Goal: Task Accomplishment & Management: Use online tool/utility

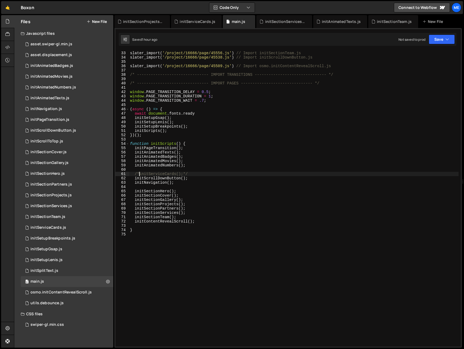
scroll to position [138, 0]
click at [206, 177] on div "slater_import ( '/project/16666/page/45554.js' ) // Import initSectionServices.…" at bounding box center [293, 199] width 329 height 304
click at [208, 175] on div "slater_import ( '/project/16666/page/45554.js' ) // Import initSectionServices.…" at bounding box center [293, 199] width 329 height 304
click at [214, 174] on div "slater_import ( '/project/16666/page/45554.js' ) // Import initSectionServices.…" at bounding box center [293, 199] width 329 height 304
click at [254, 156] on div "slater_import ( '/project/16666/page/45554.js' ) // Import initSectionServices.…" at bounding box center [293, 199] width 329 height 304
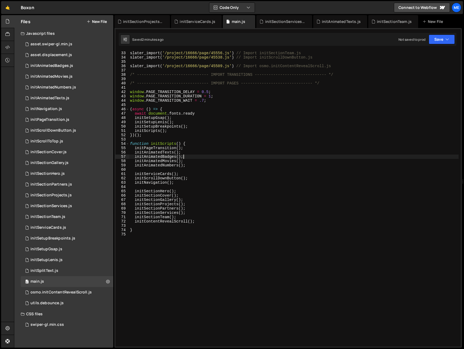
type textarea "initAnimatedBadges();"
click at [50, 197] on div "initSectionProjects.js" at bounding box center [50, 195] width 41 height 5
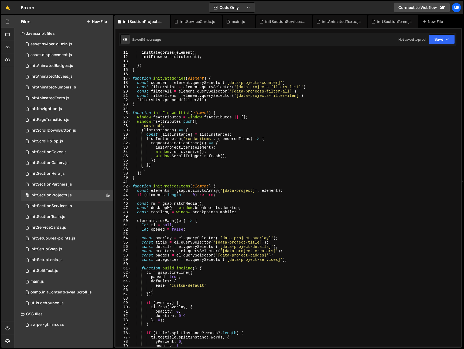
scroll to position [43, 0]
click at [232, 221] on div "initCategories ( element ) ; initFinsweetList ( element ) ; }) } function initC…" at bounding box center [294, 202] width 327 height 304
drag, startPoint x: 269, startPoint y: 239, endPoint x: 223, endPoint y: 238, distance: 46.1
click at [223, 238] on div "initCategories ( element ) ; initFinsweetList ( element ) ; }) } function initC…" at bounding box center [294, 202] width 327 height 304
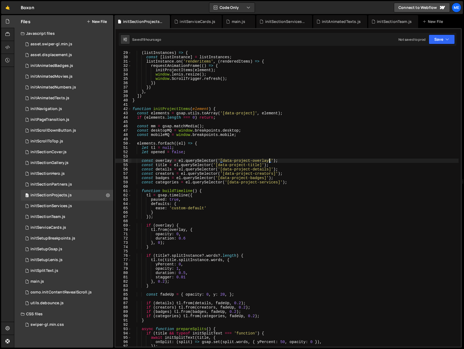
scroll to position [121, 0]
click at [165, 223] on div "( listInstances ) => { const [ listInstance ] = listInstances ; listInstance . …" at bounding box center [294, 202] width 327 height 304
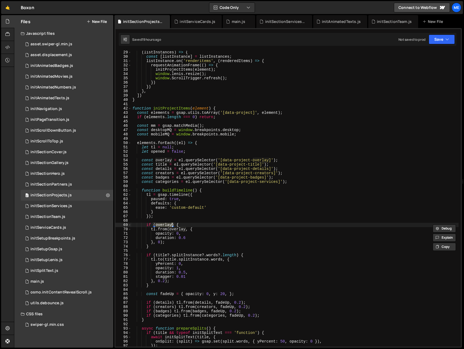
click at [181, 224] on div "( listInstances ) => { const [ listInstance ] = listInstances ; listInstance . …" at bounding box center [294, 202] width 327 height 304
drag, startPoint x: 182, startPoint y: 232, endPoint x: 185, endPoint y: 233, distance: 3.6
click at [182, 232] on div "( listInstances ) => { const [ listInstance ] = listInstances ; listInstance . …" at bounding box center [294, 202] width 327 height 304
drag, startPoint x: 167, startPoint y: 229, endPoint x: 172, endPoint y: 229, distance: 4.6
click at [167, 229] on div "( listInstances ) => { const [ listInstance ] = listInstances ; listInstance . …" at bounding box center [294, 202] width 327 height 304
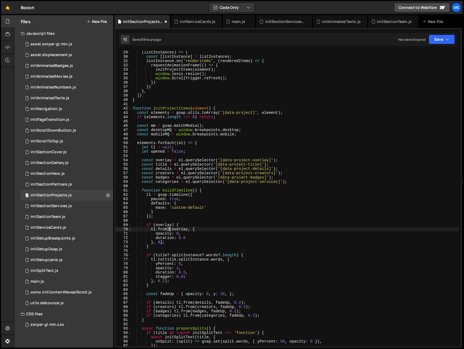
scroll to position [0, 2]
type textarea "tl.from(overlay, {"
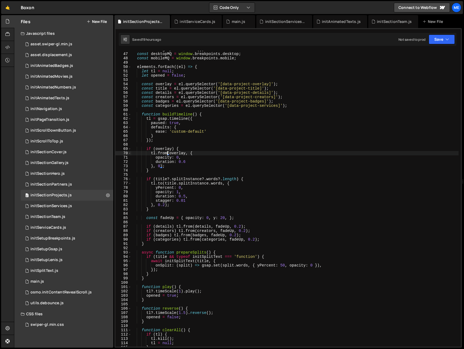
scroll to position [197, 0]
drag, startPoint x: 175, startPoint y: 145, endPoint x: 170, endPoint y: 153, distance: 9.2
click at [175, 145] on div "const mm = gsap . matchMedia ( ) ; const desktopMQ = window . breakpoints . des…" at bounding box center [294, 199] width 327 height 304
click at [167, 154] on div "const mm = gsap . matchMedia ( ) ; const desktopMQ = window . breakpoints . des…" at bounding box center [294, 199] width 327 height 304
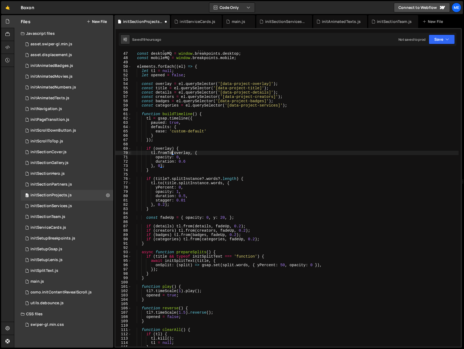
scroll to position [199, 0]
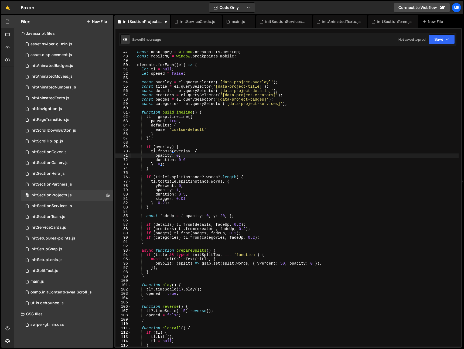
drag, startPoint x: 178, startPoint y: 155, endPoint x: 193, endPoint y: 154, distance: 14.6
click at [178, 155] on div "const desktopMQ = window . breakpoints . desktop ; const mobileMQ = window . br…" at bounding box center [294, 202] width 327 height 304
click at [193, 155] on div "const desktopMQ = window . breakpoints . desktop ; const mobileMQ = window . br…" at bounding box center [294, 202] width 327 height 304
click at [195, 151] on div "const desktopMQ = window . breakpoints . desktop ; const mobileMQ = window . br…" at bounding box center [294, 201] width 327 height 304
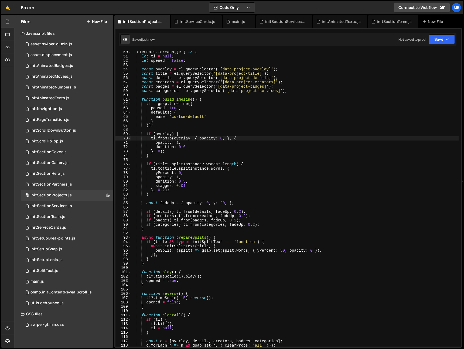
scroll to position [220, 0]
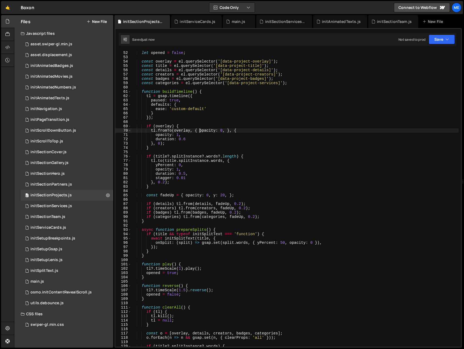
click at [201, 132] on div "let opened = false ; const overlay = el . querySelector ( '[data-project-overla…" at bounding box center [294, 203] width 327 height 304
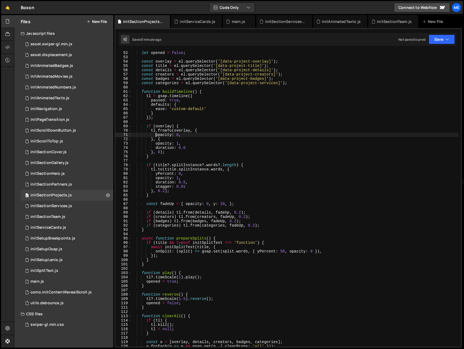
click at [319, 140] on div "let opened = false ; const overlay = el . querySelector ( '[data-project-overla…" at bounding box center [294, 203] width 327 height 304
type textarea "}, {"
click at [165, 21] on icon at bounding box center [166, 21] width 4 height 5
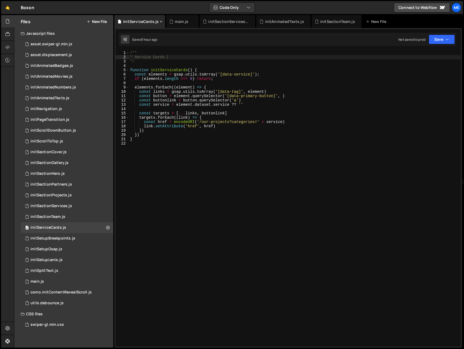
click at [161, 22] on icon at bounding box center [161, 21] width 4 height 5
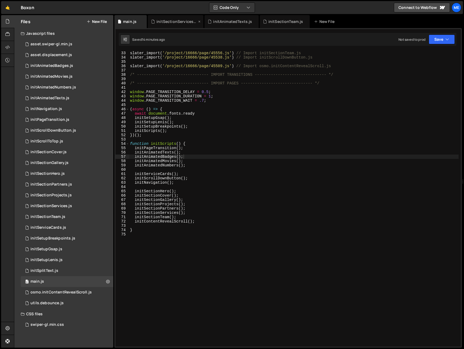
click at [0, 0] on icon at bounding box center [0, 0] width 0 height 0
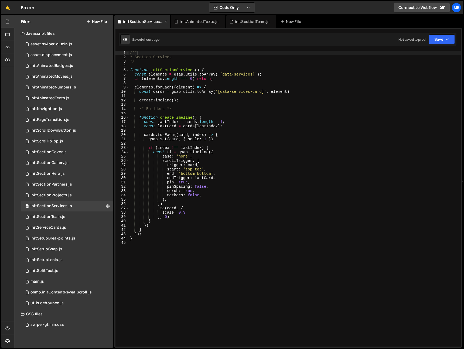
click at [164, 20] on icon at bounding box center [166, 21] width 4 height 5
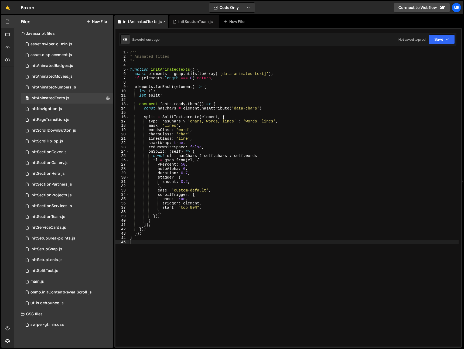
click at [164, 20] on icon at bounding box center [164, 21] width 4 height 5
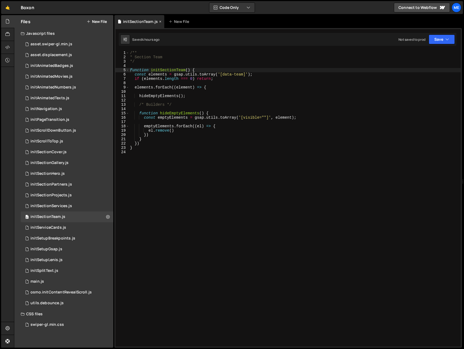
click at [161, 21] on icon at bounding box center [160, 21] width 4 height 5
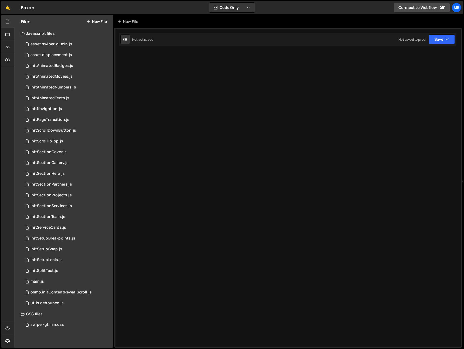
click at [98, 21] on button "New File" at bounding box center [97, 21] width 20 height 4
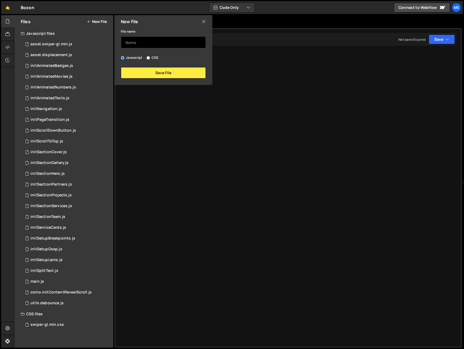
click at [161, 44] on input "text" at bounding box center [163, 42] width 85 height 12
type input "initTimeDisplay"
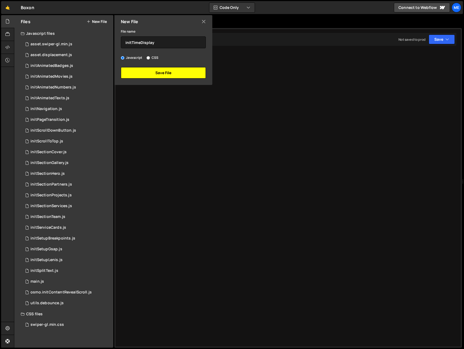
drag, startPoint x: 169, startPoint y: 76, endPoint x: 173, endPoint y: 76, distance: 3.5
click at [169, 76] on button "Save File" at bounding box center [163, 72] width 85 height 11
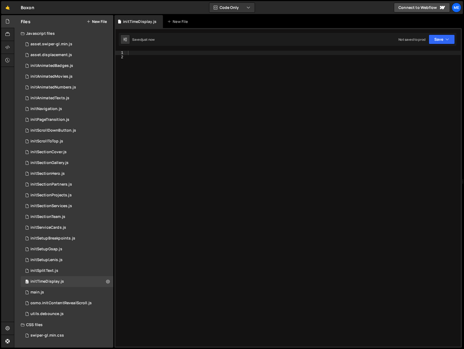
click at [195, 75] on div at bounding box center [294, 203] width 334 height 304
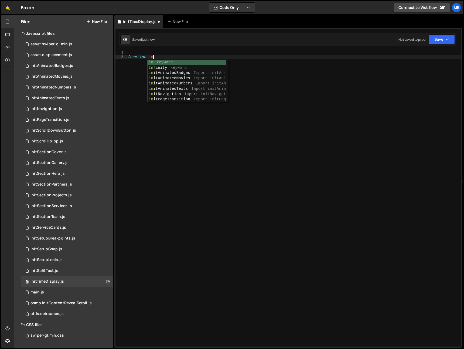
scroll to position [0, 2]
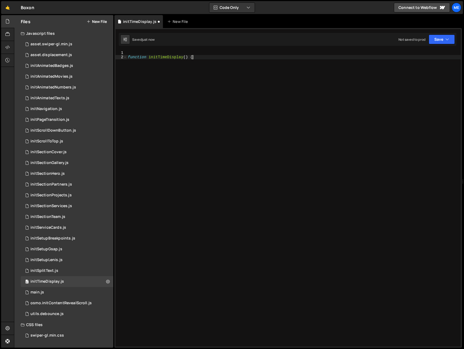
type textarea "function initTimeDisplay() {}"
type textarea "const elements = gsap.utils.toArray('[data-timedisplay]')"
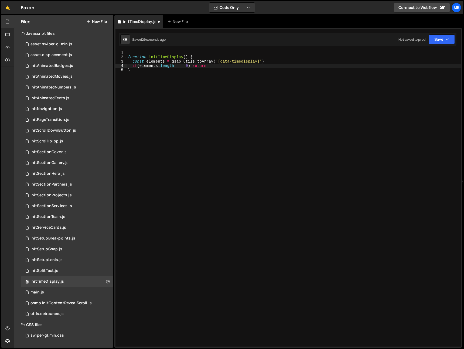
type textarea "if(elements.length === 0) return;"
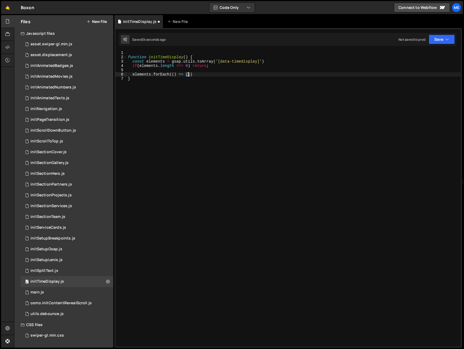
scroll to position [0, 4]
type textarea "elements.forEach((element) => {})"
paste textarea "const time = ref('00:00')"
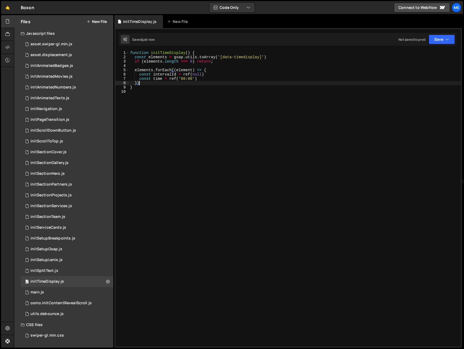
click at [207, 78] on div "function initTimeDisplay ( ) { const elements = gsap . utils . toArray ( '[data…" at bounding box center [295, 203] width 332 height 304
drag, startPoint x: 169, startPoint y: 80, endPoint x: 201, endPoint y: 80, distance: 31.8
click at [169, 80] on div "function initTimeDisplay ( ) { const elements = gsap . utils . toArray ( '[data…" at bounding box center [295, 203] width 332 height 304
click at [216, 80] on div "function initTimeDisplay ( ) { const elements = gsap . utils . toArray ( '[data…" at bounding box center [295, 203] width 332 height 304
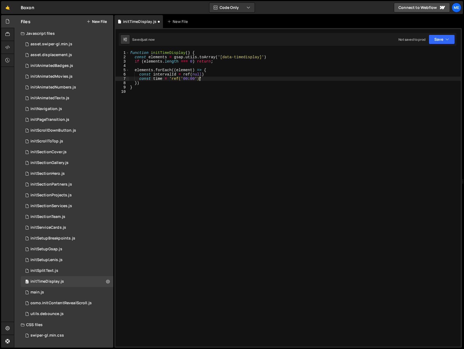
click at [199, 79] on div "function initTimeDisplay ( ) { const elements = gsap . utils . toArray ( '[data…" at bounding box center [295, 203] width 332 height 304
click at [238, 74] on div "function initTimeDisplay ( ) { const elements = gsap . utils . toArray ( '[data…" at bounding box center [295, 203] width 332 height 304
click at [221, 80] on div "function initTimeDisplay ( ) { const elements = gsap . utils . toArray ( '[data…" at bounding box center [295, 203] width 332 height 304
type textarea "const time = '00:00'"
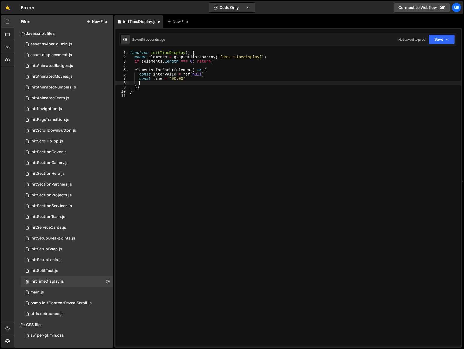
scroll to position [0, 0]
paste textarea "}"
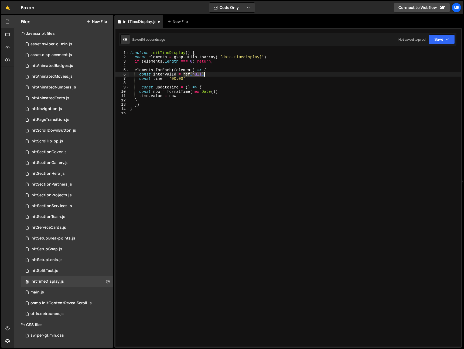
drag, startPoint x: 183, startPoint y: 74, endPoint x: 222, endPoint y: 73, distance: 39.1
click at [222, 73] on div "function initTimeDisplay ( ) { const elements = gsap . utils . toArray ( '[data…" at bounding box center [295, 203] width 332 height 304
click at [143, 75] on div "function initTimeDisplay ( ) { const elements = gsap . utils . toArray ( '[data…" at bounding box center [295, 203] width 332 height 304
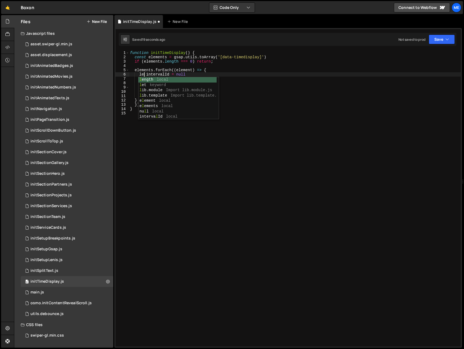
scroll to position [0, 1]
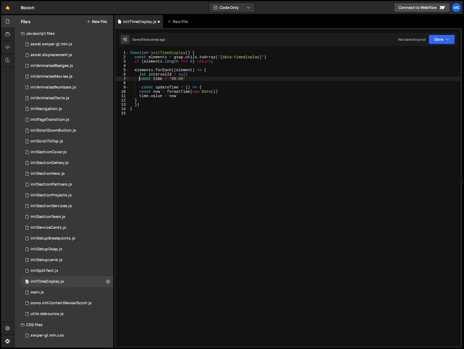
click at [138, 78] on div "function initTimeDisplay ( ) { const elements = gsap . utils . toArray ( '[data…" at bounding box center [295, 203] width 332 height 304
click at [146, 89] on div "function initTimeDisplay ( ) { const elements = gsap . utils . toArray ( '[data…" at bounding box center [295, 203] width 332 height 304
click at [145, 89] on div "function initTimeDisplay ( ) { const elements = gsap . utils . toArray ( '[data…" at bounding box center [295, 203] width 332 height 304
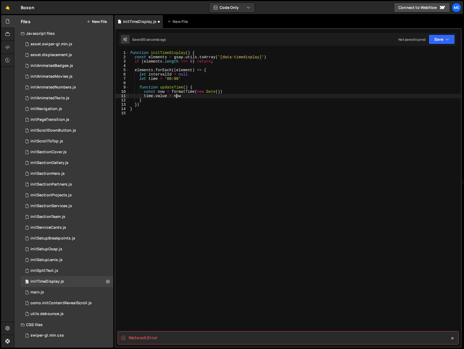
click at [190, 97] on div "function initTimeDisplay ( ) { const elements = gsap . utils . toArray ( '[data…" at bounding box center [295, 203] width 332 height 304
click at [164, 97] on div "function initTimeDisplay ( ) { const elements = gsap . utils . toArray ( '[data…" at bounding box center [295, 203] width 332 height 304
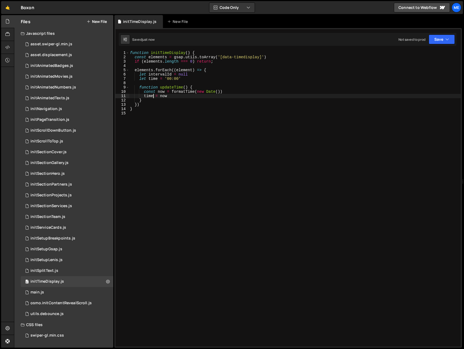
click at [163, 101] on div "function initTimeDisplay ( ) { const elements = gsap . utils . toArray ( '[data…" at bounding box center [295, 203] width 332 height 304
type textarea "}"
paste textarea "}"
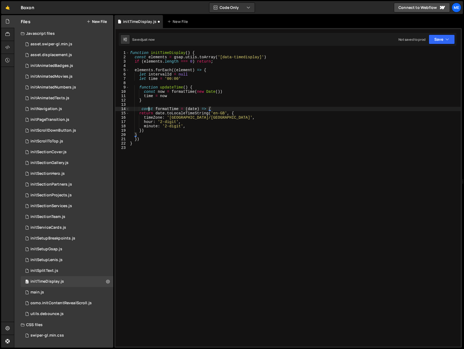
click at [149, 109] on div "function initTimeDisplay ( ) { const elements = gsap . utils . toArray ( '[data…" at bounding box center [295, 203] width 332 height 304
drag, startPoint x: 185, startPoint y: 109, endPoint x: 192, endPoint y: 109, distance: 6.7
click at [192, 109] on div "function initTimeDisplay ( ) { const elements = gsap . utils . toArray ( '[data…" at bounding box center [295, 203] width 332 height 304
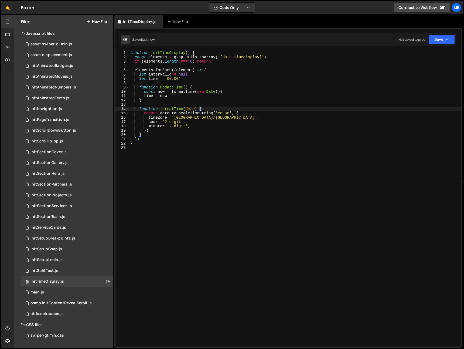
click at [201, 123] on div "function initTimeDisplay ( ) { const elements = gsap . utils . toArray ( '[data…" at bounding box center [295, 203] width 332 height 304
click at [203, 129] on div "function initTimeDisplay ( ) { const elements = gsap . utils . toArray ( '[data…" at bounding box center [295, 203] width 332 height 304
click at [156, 135] on div "function initTimeDisplay ( ) { const elements = gsap . utils . toArray ( '[data…" at bounding box center [295, 203] width 332 height 304
type textarea "}"
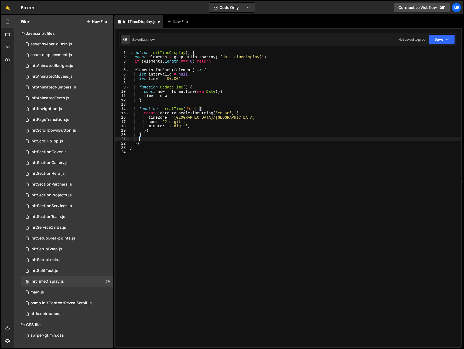
scroll to position [0, 0]
paste textarea "}"
click at [138, 148] on div "function initTimeDisplay ( ) { const elements = gsap . utils . toArray ( '[data…" at bounding box center [295, 203] width 332 height 304
click at [138, 147] on div "function initTimeDisplay ( ) { const elements = gsap . utils . toArray ( '[data…" at bounding box center [295, 203] width 332 height 304
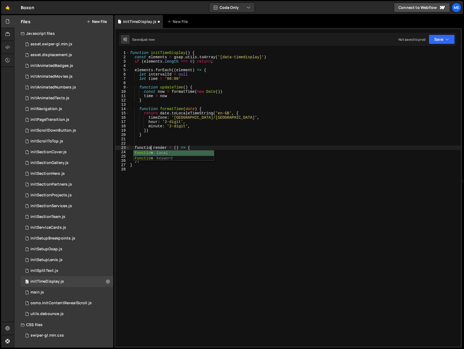
scroll to position [0, 2]
drag, startPoint x: 174, startPoint y: 148, endPoint x: 176, endPoint y: 149, distance: 2.7
click at [176, 148] on div "function initTimeDisplay ( ) { const elements = gsap . utils . toArray ( '[data…" at bounding box center [295, 203] width 332 height 304
drag, startPoint x: 174, startPoint y: 147, endPoint x: 181, endPoint y: 148, distance: 7.3
click at [182, 148] on div "function initTimeDisplay ( ) { const elements = gsap . utils . toArray ( '[data…" at bounding box center [295, 203] width 332 height 304
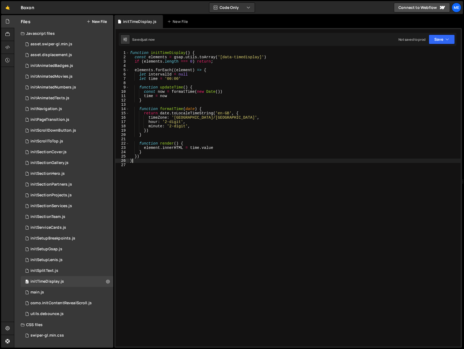
drag, startPoint x: 191, startPoint y: 161, endPoint x: 254, endPoint y: 185, distance: 67.6
click at [191, 161] on div "function initTimeDisplay ( ) { const elements = gsap . utils . toArray ( '[data…" at bounding box center [295, 203] width 332 height 304
click at [195, 80] on div "function initTimeDisplay ( ) { const elements = gsap . utils . toArray ( '[data…" at bounding box center [295, 203] width 332 height 304
type textarea "let time = '00:00'"
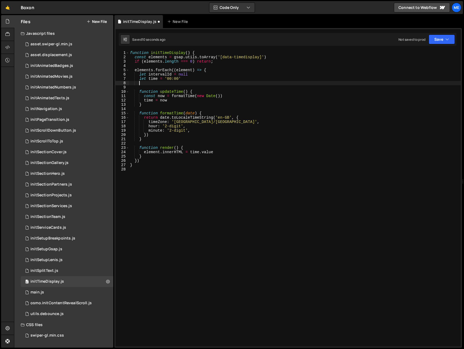
scroll to position [0, 0]
paste textarea "intervalId.value = setInterval(updateTime, 1000)"
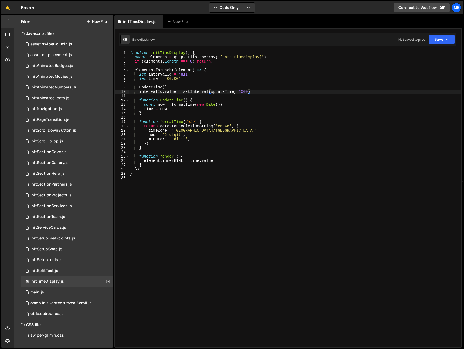
click at [179, 87] on div "function initTimeDisplay ( ) { const elements = gsap . utils . toArray ( '[data…" at bounding box center [295, 203] width 332 height 304
type textarea "updateTime()"
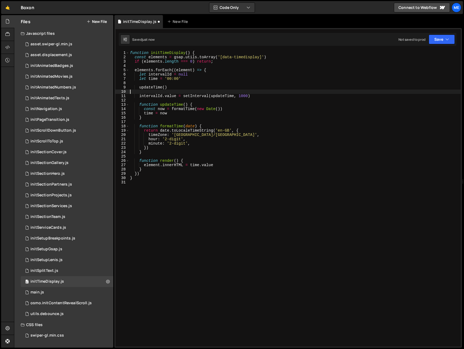
scroll to position [0, 0]
click at [177, 51] on div "function initTimeDisplay ( ) { const elements = gsap . utils . toArray ( '[data…" at bounding box center [295, 203] width 332 height 304
type textarea "function initTimeDisplay() {"
click at [177, 51] on div "function initTimeDisplay ( ) { const elements = gsap . utils . toArray ( '[data…" at bounding box center [295, 203] width 332 height 304
click at [67, 291] on div "0 main.js 0" at bounding box center [67, 292] width 92 height 11
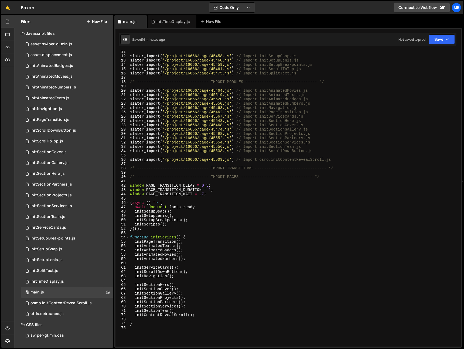
scroll to position [49, 0]
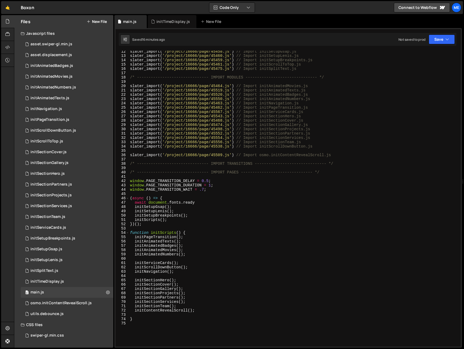
drag, startPoint x: 201, startPoint y: 255, endPoint x: 202, endPoint y: 262, distance: 7.0
click at [201, 255] on div "slater_import ( '/project/16666/page/45458.js' ) // Import initSetupGsap.js sla…" at bounding box center [293, 201] width 329 height 304
click at [198, 271] on div "slater_import ( '/project/16666/page/45458.js' ) // Import initSetupGsap.js sla…" at bounding box center [293, 201] width 329 height 304
click at [198, 268] on div "slater_import ( '/project/16666/page/45458.js' ) // Import initSetupGsap.js sla…" at bounding box center [293, 201] width 329 height 304
click at [192, 262] on div "slater_import ( '/project/16666/page/45458.js' ) // Import initSetupGsap.js sla…" at bounding box center [293, 201] width 329 height 304
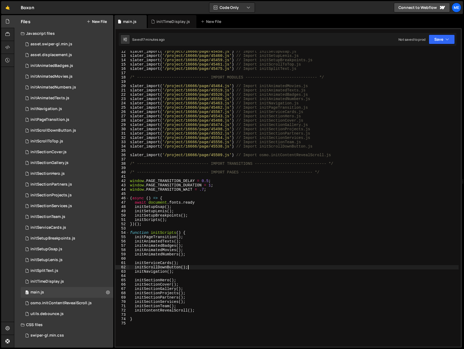
type textarea "initServiceCards();"
paste textarea "initTimeDisplay"
click at [316, 111] on div "slater_import ( '/project/16666/page/45458.js' ) // Import initSetupGsap.js sla…" at bounding box center [293, 201] width 329 height 304
type textarea "slater_import('/project/16666/page/45567.js') // Import initServiceCards.js"
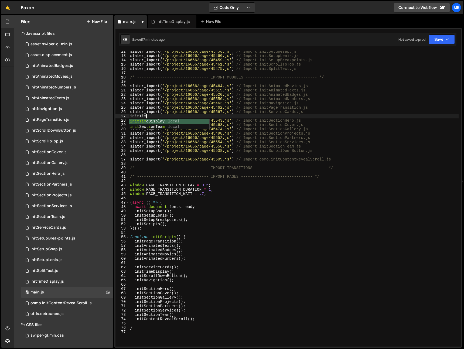
scroll to position [0, 1]
type textarea "initTimeDisplay"
paste textarea "initTimeDisplay"
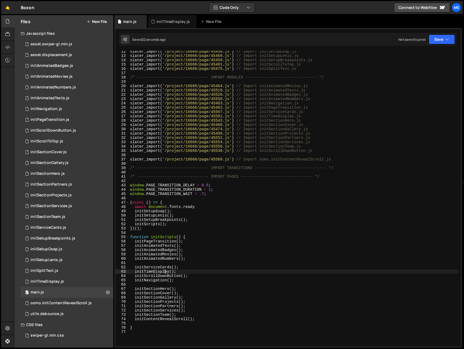
click at [164, 272] on div "slater_import ( '/project/16666/page/45458.js' ) // Import initSetupGsap.js sla…" at bounding box center [293, 201] width 329 height 304
type textarea "initTimeDisplay();"
click at [164, 272] on div "slater_import ( '/project/16666/page/45458.js' ) // Import initSetupGsap.js sla…" at bounding box center [293, 201] width 329 height 304
click at [170, 19] on div "initTimeDisplay.js" at bounding box center [172, 21] width 33 height 5
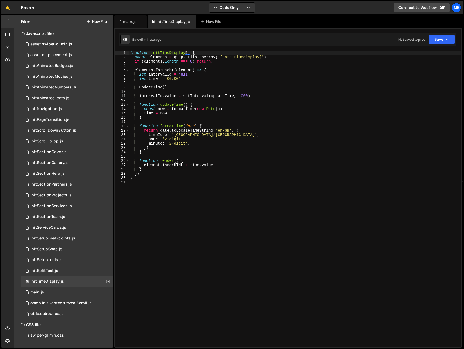
click at [198, 51] on div "function initTimeDisplay ( ) { const elements = gsap . utils . toArray ( '[data…" at bounding box center [295, 203] width 332 height 304
drag, startPoint x: 259, startPoint y: 57, endPoint x: 223, endPoint y: 58, distance: 36.4
click at [223, 57] on div "function initTimeDisplay ( ) { const elements = gsap . utils . toArray ( '[data…" at bounding box center [295, 203] width 332 height 304
paste textarea "-"
click at [229, 143] on div "function initTimeDisplay ( ) { const elements = gsap . utils . toArray ( '[data…" at bounding box center [295, 203] width 332 height 304
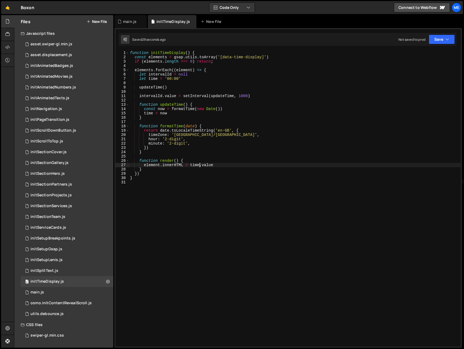
drag, startPoint x: 200, startPoint y: 165, endPoint x: 228, endPoint y: 165, distance: 28.3
click at [224, 165] on div "function initTimeDisplay ( ) { const elements = gsap . utils . toArray ( '[data…" at bounding box center [295, 203] width 332 height 304
type textarea "element.innerHTML = time"
click at [256, 84] on div "function initTimeDisplay ( ) { const elements = gsap . utils . toArray ( '[data…" at bounding box center [295, 203] width 332 height 304
click at [253, 85] on div "function initTimeDisplay ( ) { const elements = gsap . utils . toArray ( '[data…" at bounding box center [295, 203] width 332 height 304
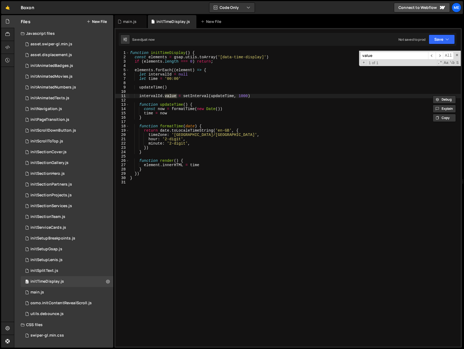
type input "value"
click at [166, 89] on div "function initTimeDisplay ( ) { const elements = gsap . utils . toArray ( '[data…" at bounding box center [295, 203] width 332 height 304
click at [167, 98] on div "function initTimeDisplay ( ) { const elements = gsap . utils . toArray ( '[data…" at bounding box center [295, 203] width 332 height 304
click at [170, 88] on div "function initTimeDisplay ( ) { const elements = gsap . utils . toArray ( '[data…" at bounding box center [295, 203] width 332 height 304
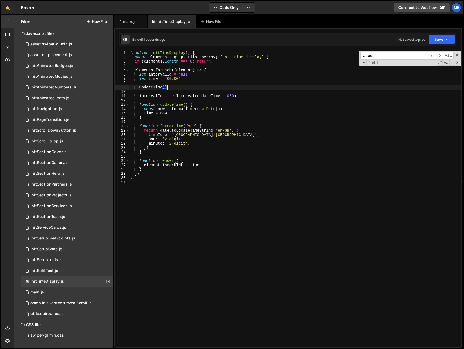
click at [228, 71] on div "function initTimeDisplay ( ) { const elements = gsap . utils . toArray ( '[data…" at bounding box center [295, 203] width 332 height 304
type textarea "elements.forEach((element) => {"
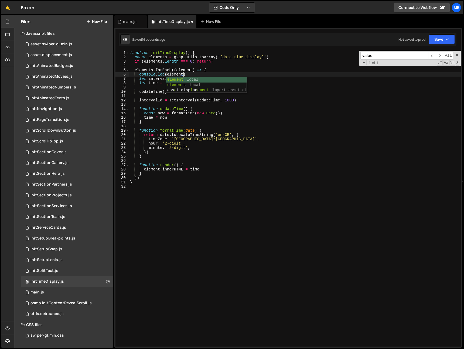
scroll to position [0, 3]
type textarea "console.log(element)"
click at [200, 76] on div "function initTimeDisplay ( ) { const elements = gsap . utils . toArray ( '[data…" at bounding box center [295, 203] width 332 height 304
click at [140, 101] on div "function initTimeDisplay ( ) { const elements = gsap . utils . toArray ( '[data…" at bounding box center [295, 203] width 332 height 304
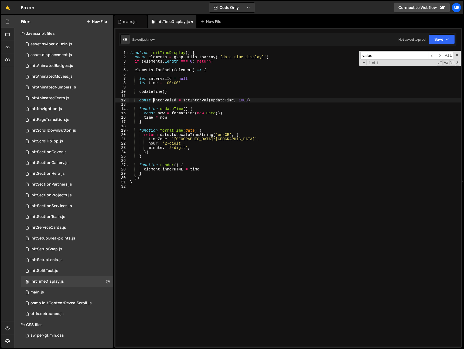
scroll to position [0, 2]
click at [203, 80] on div "function initTimeDisplay ( ) { const elements = gsap . utils . toArray ( '[data…" at bounding box center [295, 203] width 332 height 304
type textarea "let intervalId = null"
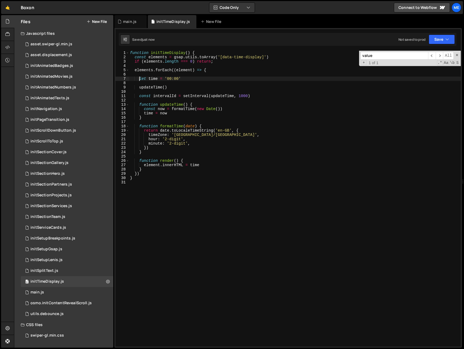
click at [196, 88] on div "function initTimeDisplay ( ) { const elements = gsap . utils . toArray ( '[data…" at bounding box center [295, 203] width 332 height 304
type textarea "updateTime()"
type textarea "const intervalId = setInterval(updateTime, 1000)"
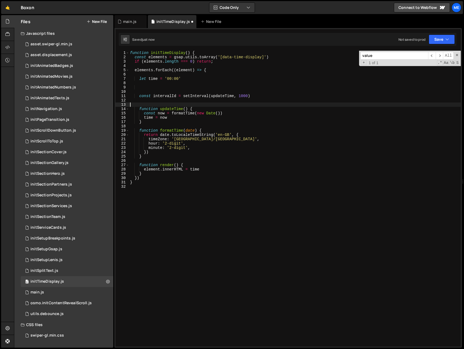
paste textarea "updateTime()"
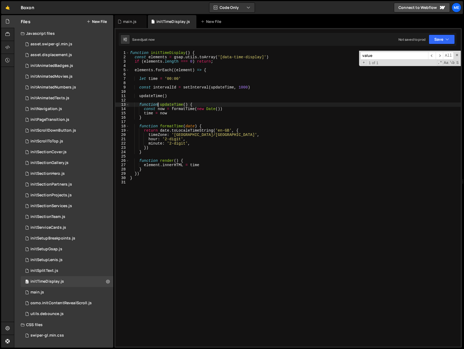
click at [198, 94] on div "function initTimeDisplay ( ) { const elements = gsap . utils . toArray ( '[data…" at bounding box center [295, 203] width 332 height 304
type textarea "updateTime()"
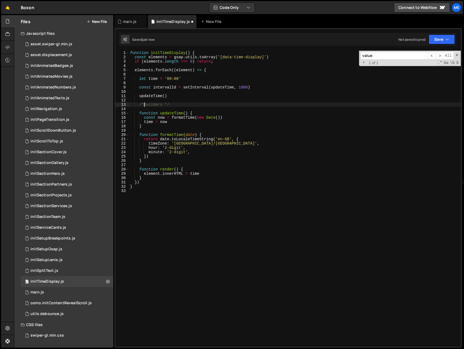
scroll to position [0, 1]
click at [247, 123] on div "function initTimeDisplay ( ) { const elements = gsap . utils . toArray ( '[data…" at bounding box center [295, 203] width 332 height 304
click at [180, 175] on div "function initTimeDisplay ( ) { const elements = gsap . utils . toArray ( '[data…" at bounding box center [295, 203] width 332 height 304
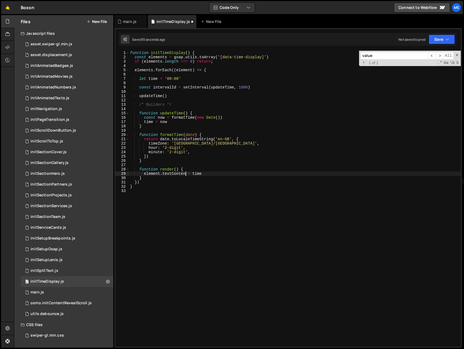
scroll to position [0, 4]
click at [231, 120] on div "function initTimeDisplay ( ) { const elements = gsap . utils . toArray ( '[data…" at bounding box center [295, 203] width 332 height 304
type textarea "time = now"
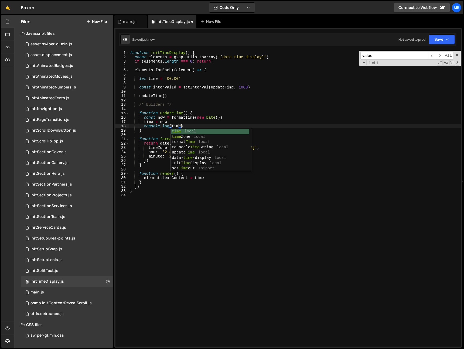
scroll to position [0, 3]
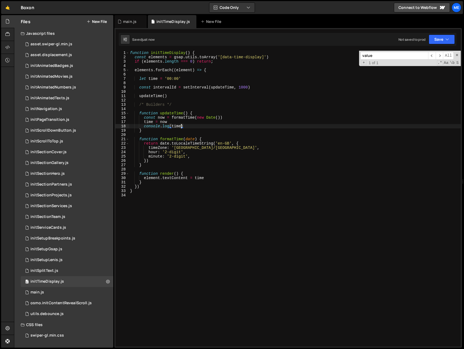
type textarea "console.log(time)"
click at [190, 126] on div "function initTimeDisplay ( ) { const elements = gsap . utils . toArray ( '[data…" at bounding box center [295, 203] width 332 height 304
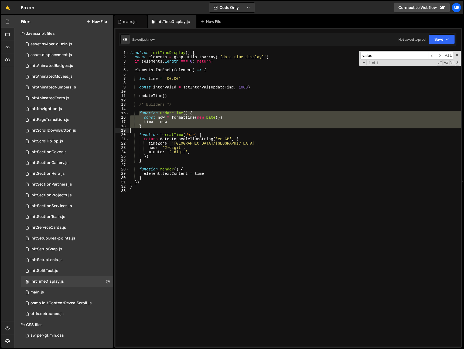
drag, startPoint x: 139, startPoint y: 113, endPoint x: 148, endPoint y: 130, distance: 19.8
click at [148, 130] on div "function initTimeDisplay ( ) { const elements = gsap . utils . toArray ( '[data…" at bounding box center [295, 203] width 332 height 304
type textarea "}"
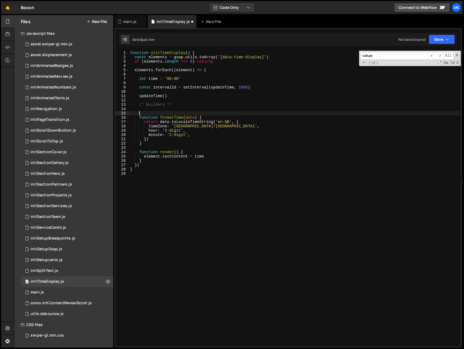
click at [153, 144] on div "function initTimeDisplay ( ) { const elements = gsap . utils . toArray ( '[data…" at bounding box center [295, 203] width 332 height 304
type textarea "}"
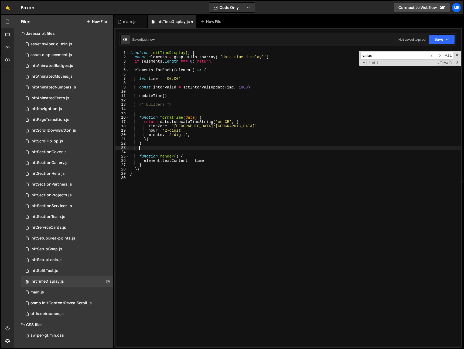
scroll to position [0, 0]
paste textarea
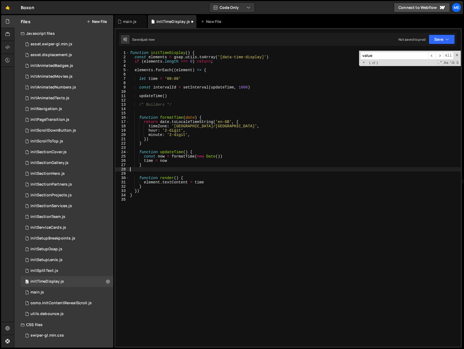
scroll to position [0, 0]
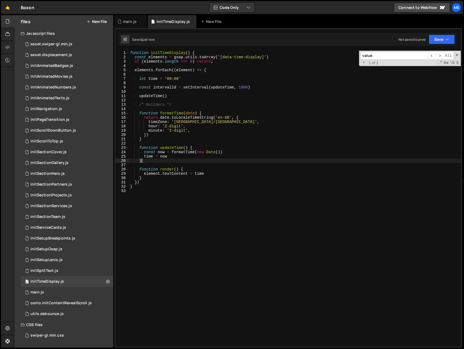
click at [190, 159] on div "function initTimeDisplay ( ) { const elements = gsap . utils . toArray ( '[data…" at bounding box center [295, 203] width 332 height 304
type textarea "time = now"
type textarea "render()"
